Goal: Task Accomplishment & Management: Use online tool/utility

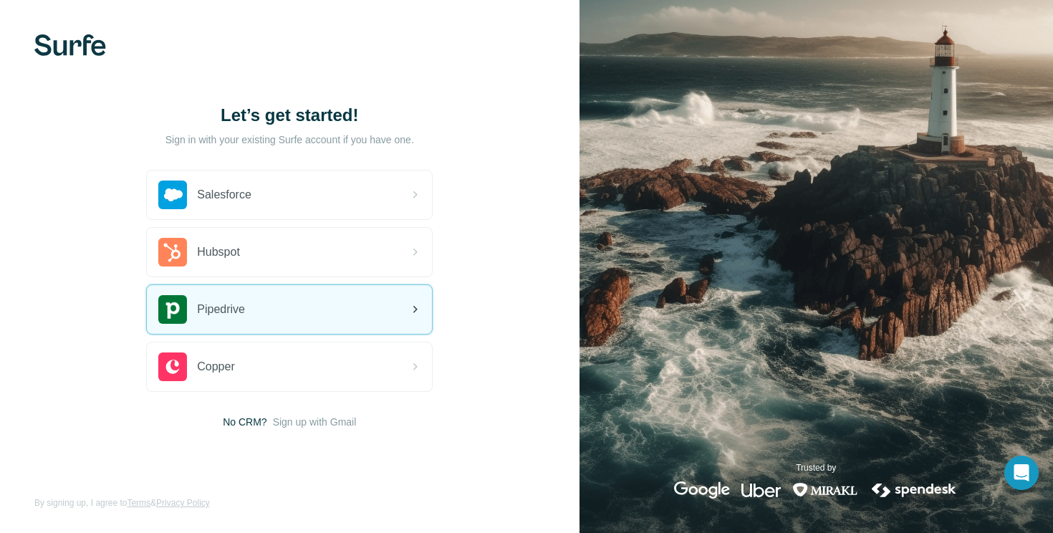
click at [345, 307] on div "Pipedrive" at bounding box center [289, 309] width 285 height 49
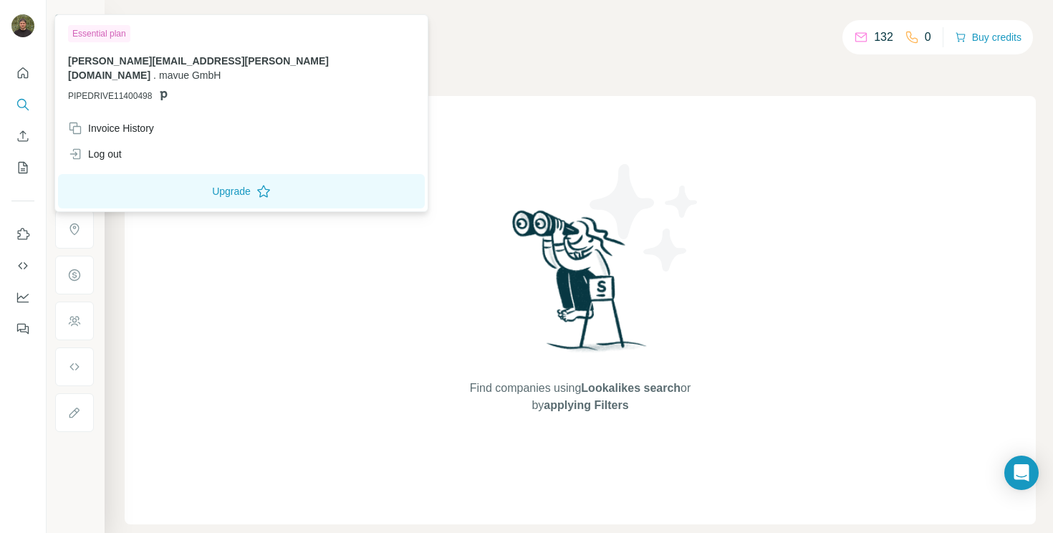
click at [24, 32] on img at bounding box center [22, 25] width 23 height 23
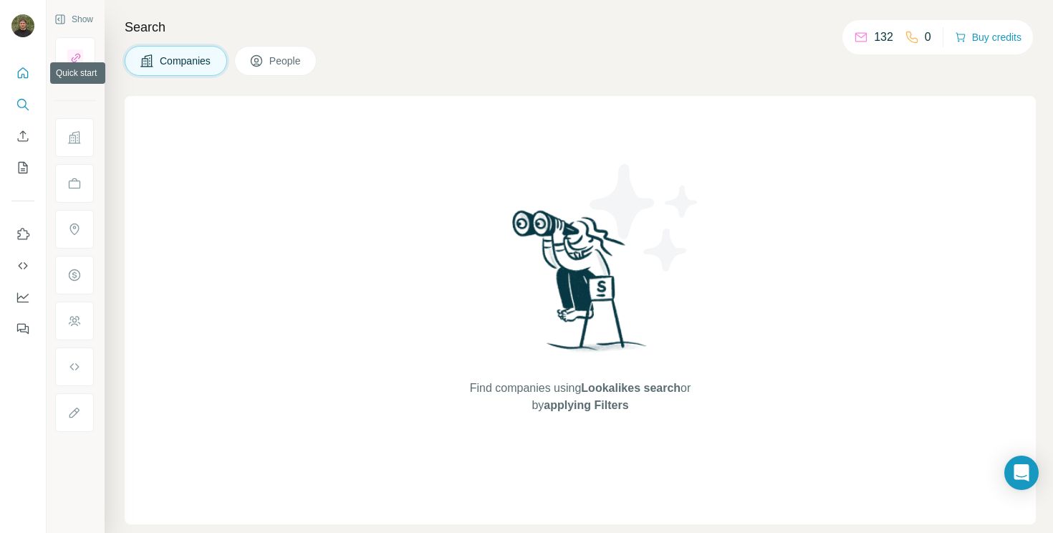
click at [33, 70] on button "Quick start" at bounding box center [22, 73] width 23 height 26
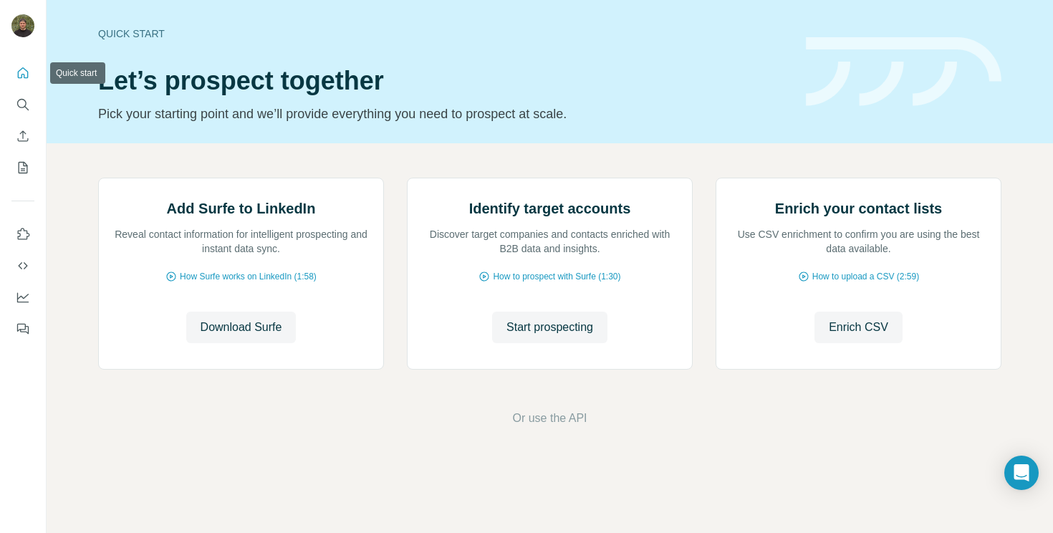
click at [39, 112] on div at bounding box center [23, 197] width 46 height 290
click at [24, 318] on button "Feedback" at bounding box center [22, 329] width 23 height 26
click at [24, 301] on icon "Dashboard" at bounding box center [23, 297] width 14 height 14
